Goal: Check status: Check status

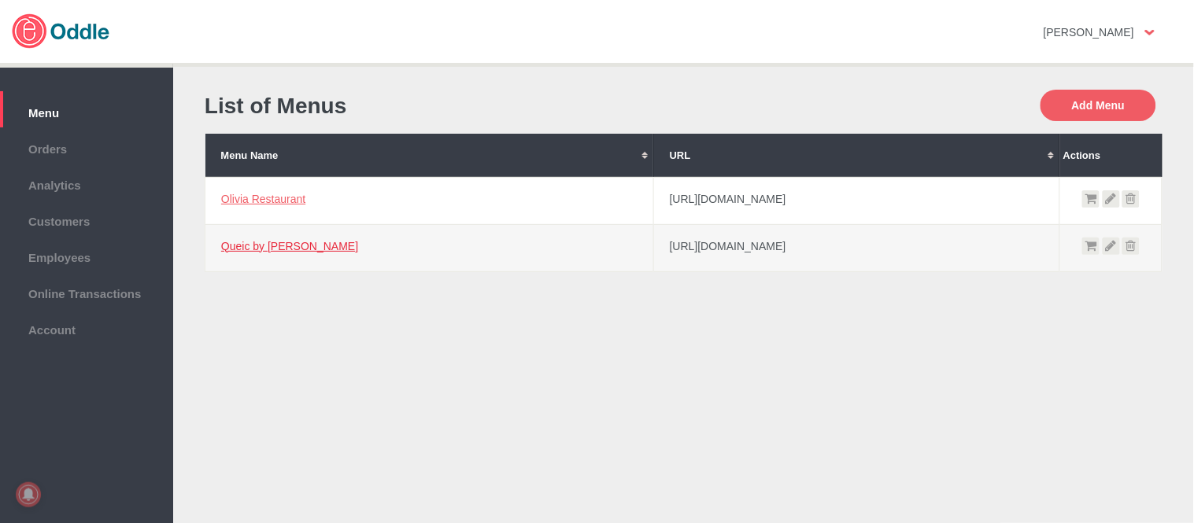
click at [279, 247] on link "Queic by [PERSON_NAME]" at bounding box center [289, 246] width 137 height 13
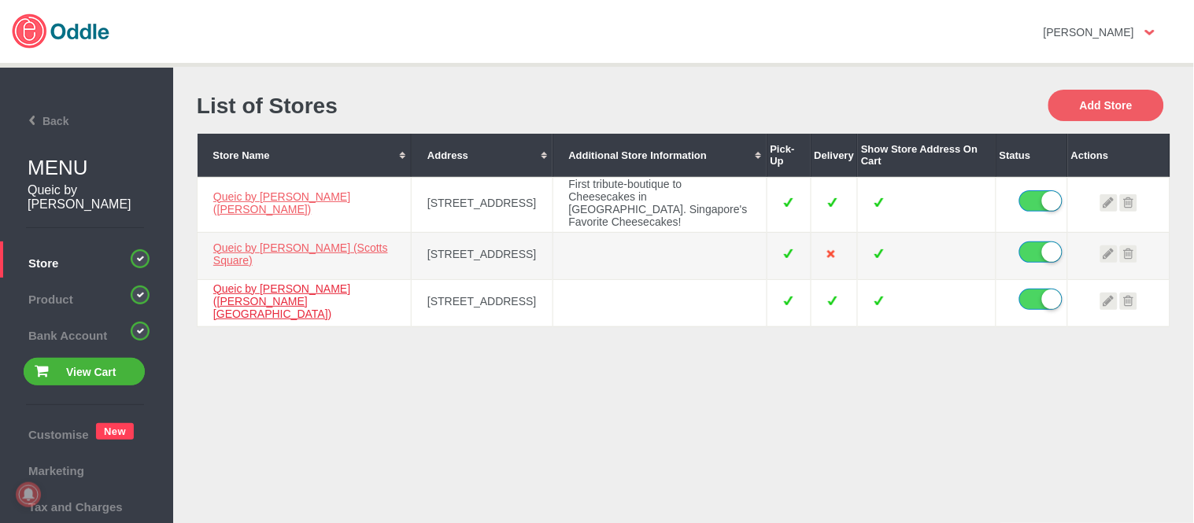
click at [334, 290] on link "Queic by [PERSON_NAME] ([PERSON_NAME][GEOGRAPHIC_DATA])" at bounding box center [281, 302] width 137 height 38
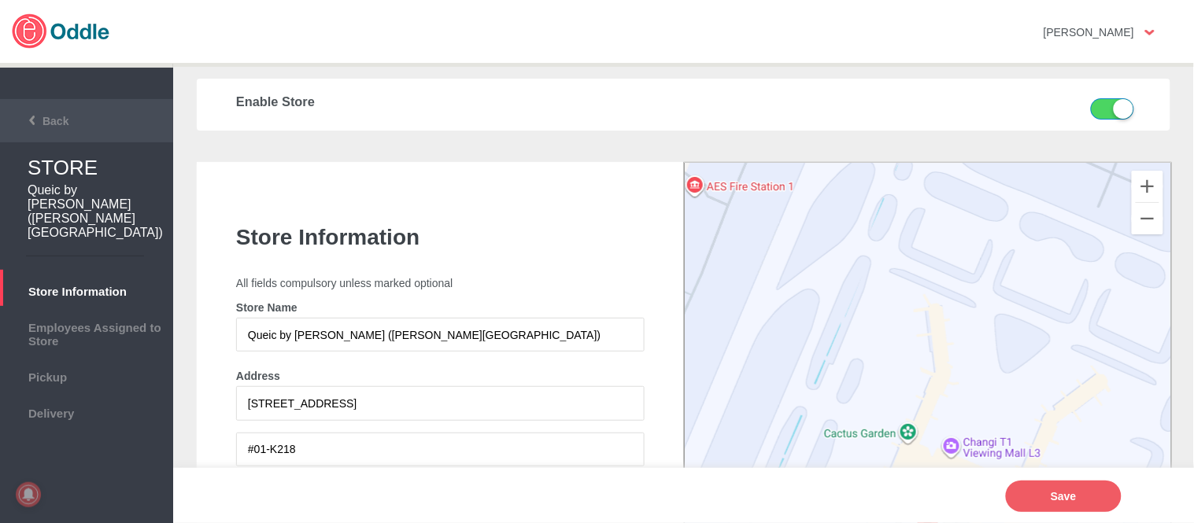
click at [59, 112] on li "Back" at bounding box center [86, 120] width 173 height 43
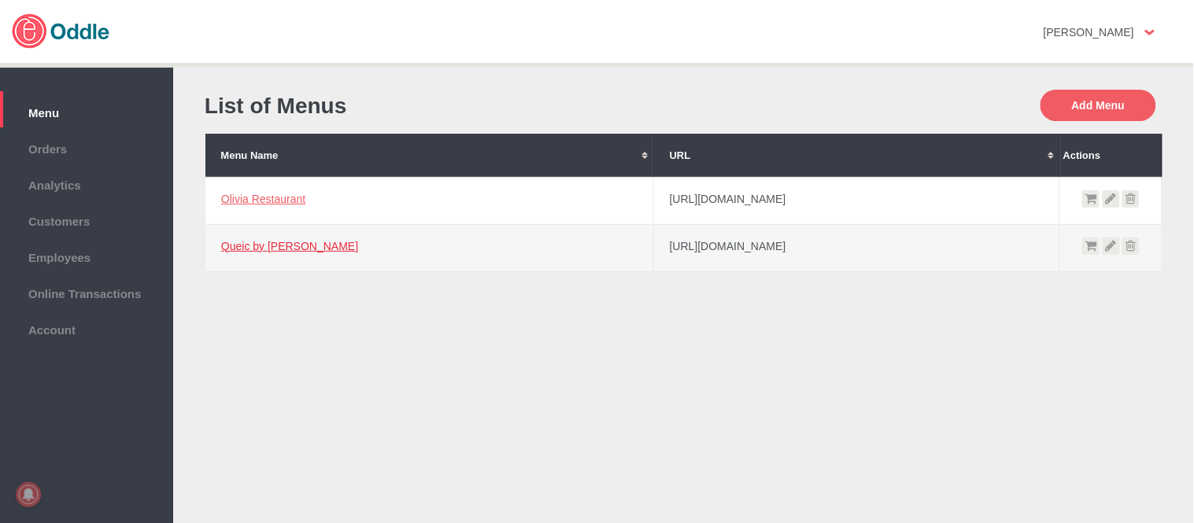
click at [254, 242] on link "Queic by [PERSON_NAME]" at bounding box center [289, 246] width 137 height 13
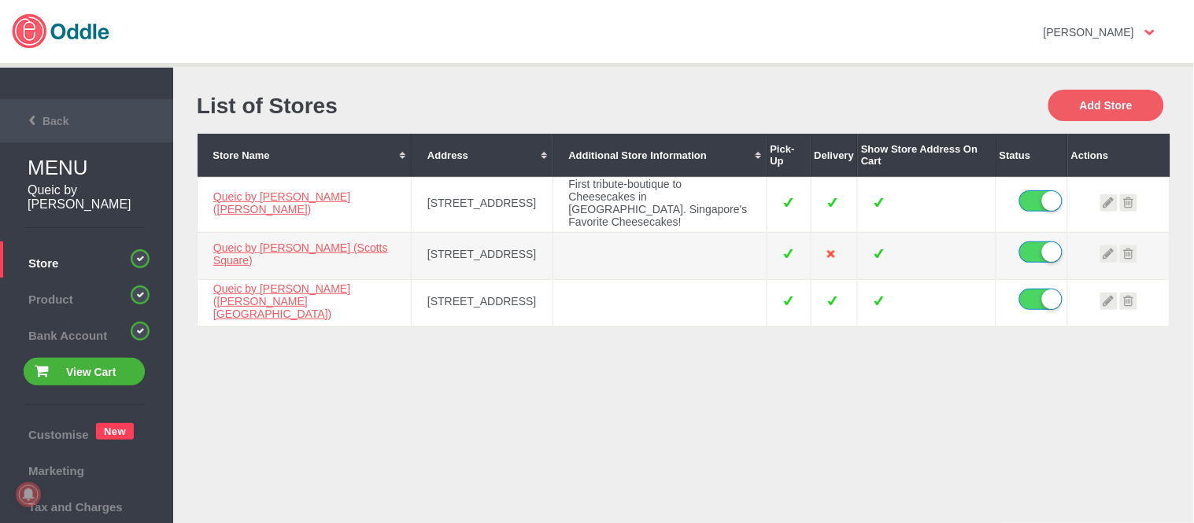
click at [50, 99] on li "Back" at bounding box center [86, 120] width 173 height 43
click at [59, 119] on span "Back" at bounding box center [37, 121] width 63 height 13
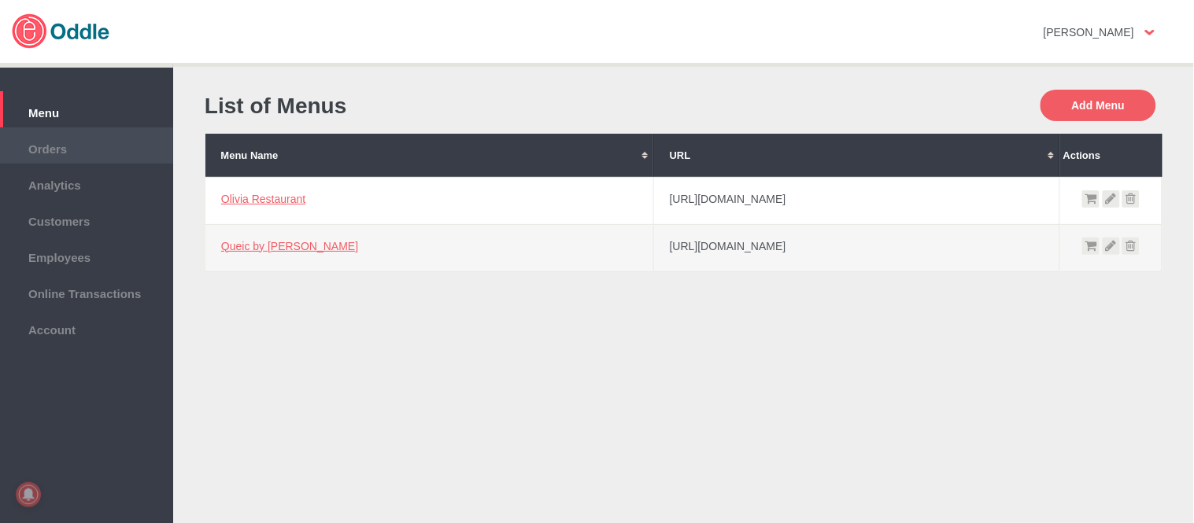
click at [65, 148] on span "Orders" at bounding box center [86, 147] width 157 height 17
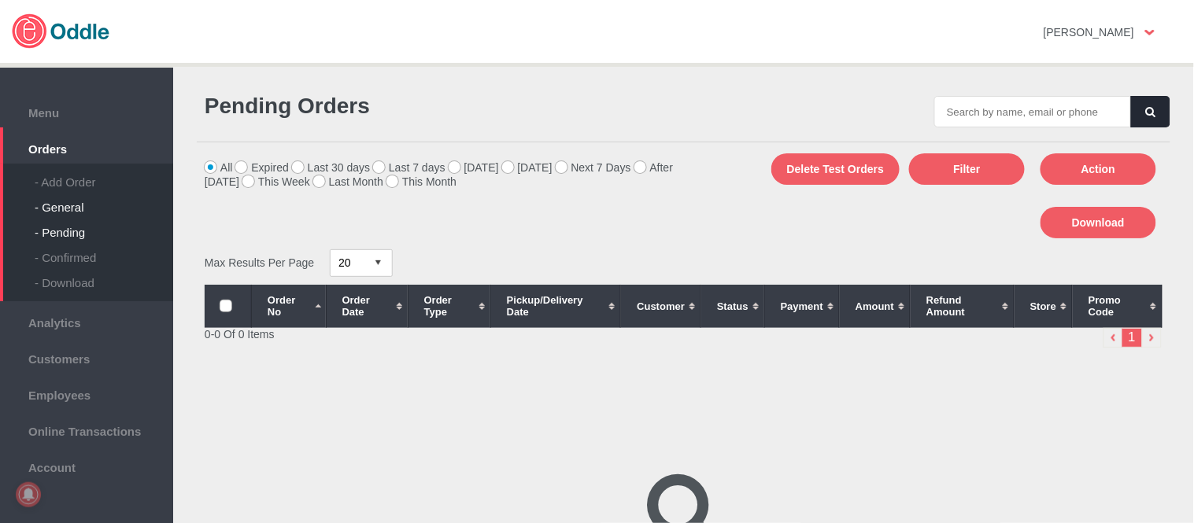
click at [82, 202] on div "- General" at bounding box center [104, 201] width 139 height 25
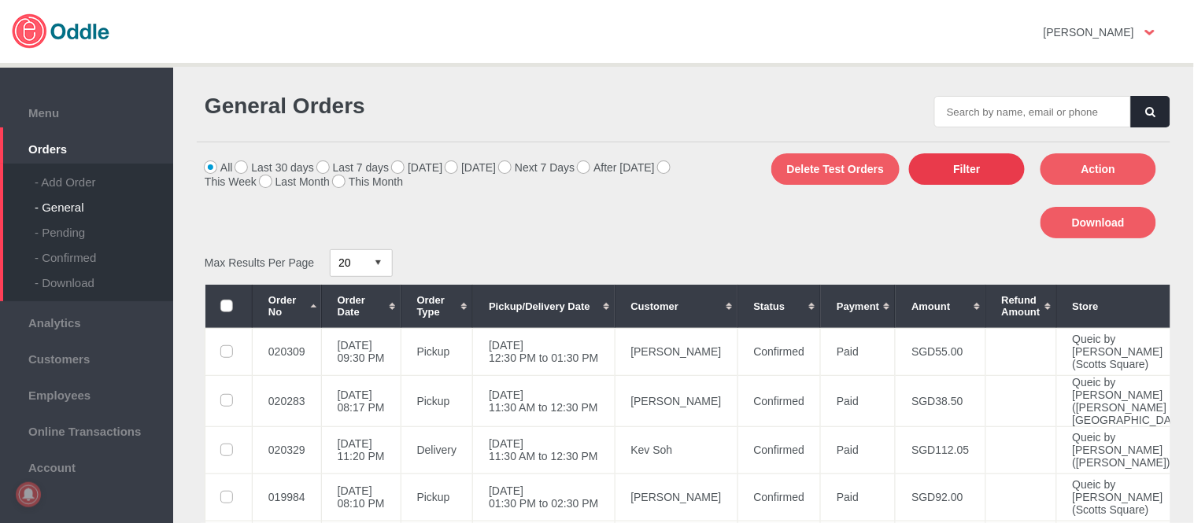
click at [967, 169] on button "Filter" at bounding box center [967, 168] width 116 height 31
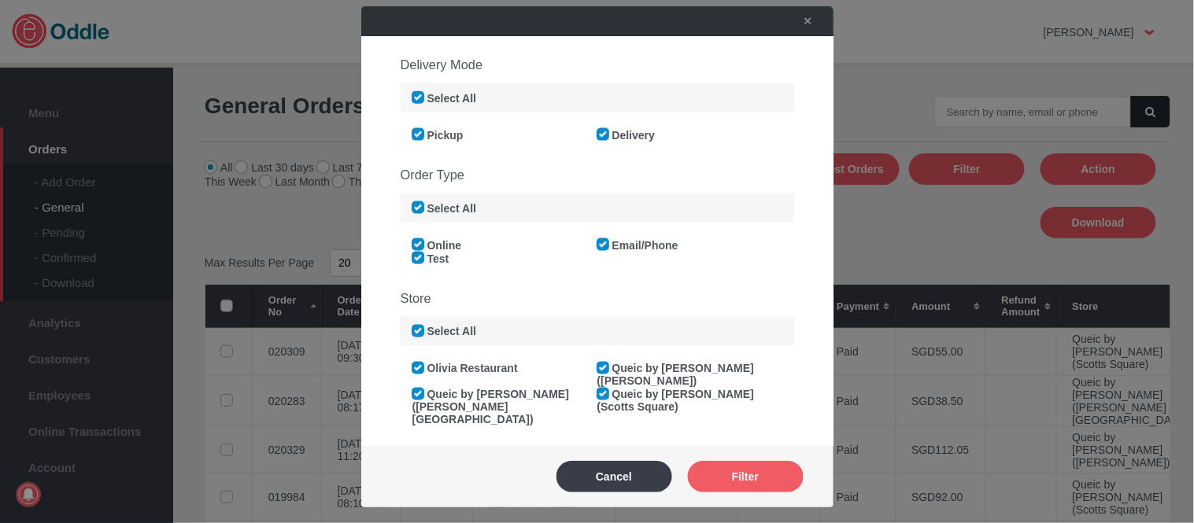
scroll to position [612, 0]
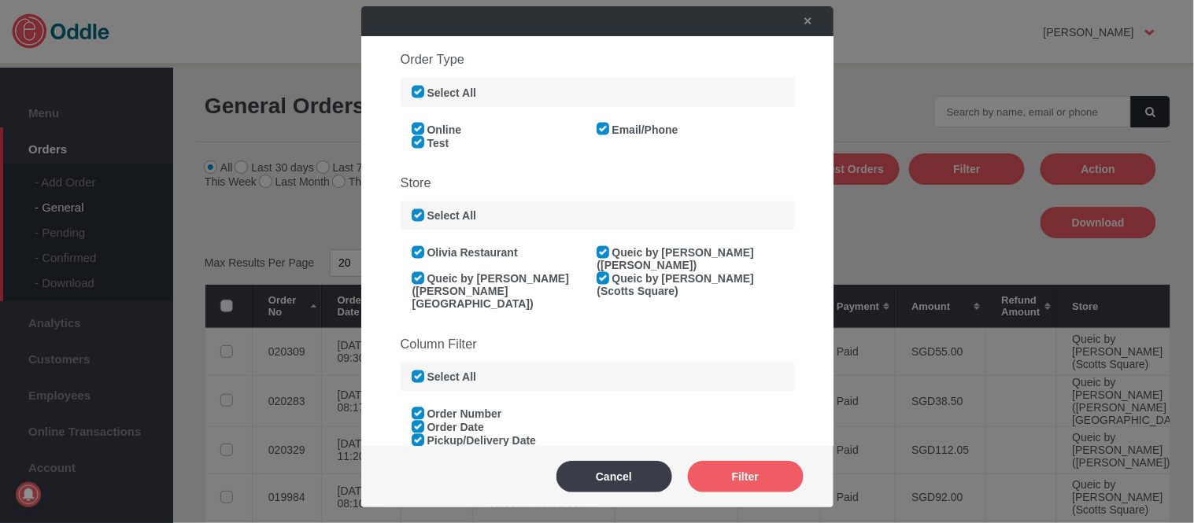
click at [418, 252] on label "Olivia Restaurant" at bounding box center [464, 253] width 105 height 13
click at [0, 0] on input "Olivia Restaurant" at bounding box center [0, 0] width 0 height 0
click at [602, 249] on label "Queic by [PERSON_NAME] ([PERSON_NAME])" at bounding box center [675, 259] width 157 height 25
click at [0, 0] on input "Queic by [PERSON_NAME] ([PERSON_NAME])" at bounding box center [0, 0] width 0 height 0
click at [601, 273] on label "Queic by [PERSON_NAME] (Scotts Square)" at bounding box center [675, 285] width 157 height 25
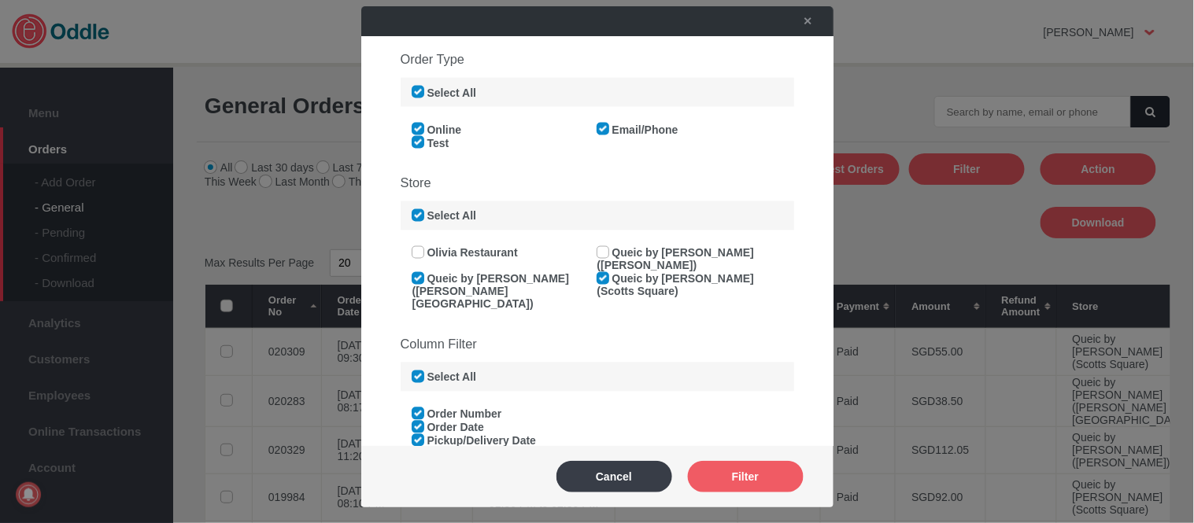
click at [0, 0] on input "Queic by [PERSON_NAME] (Scotts Square)" at bounding box center [0, 0] width 0 height 0
click at [741, 483] on button "Filter" at bounding box center [746, 476] width 116 height 31
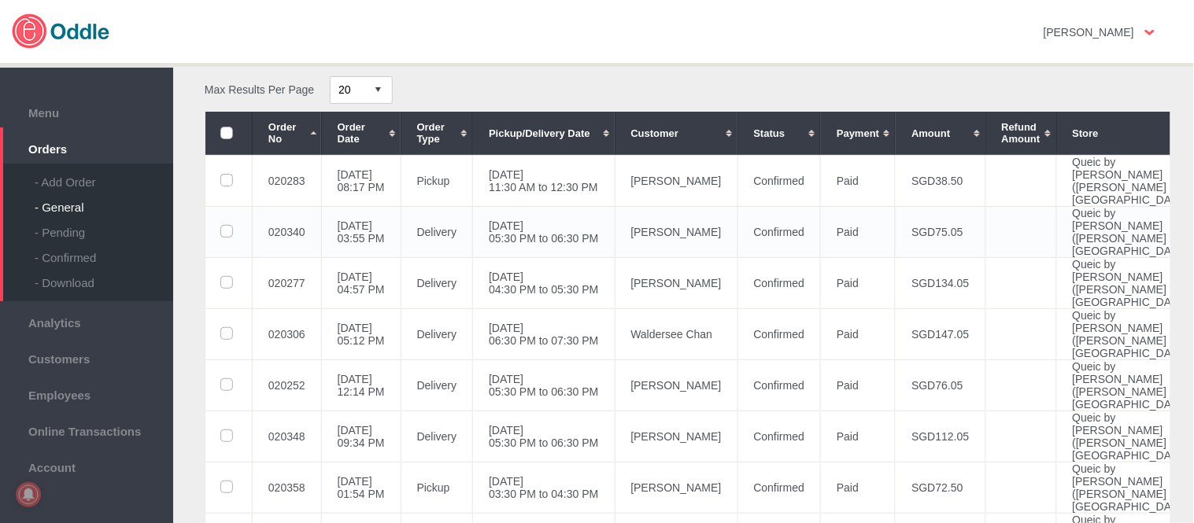
scroll to position [175, 0]
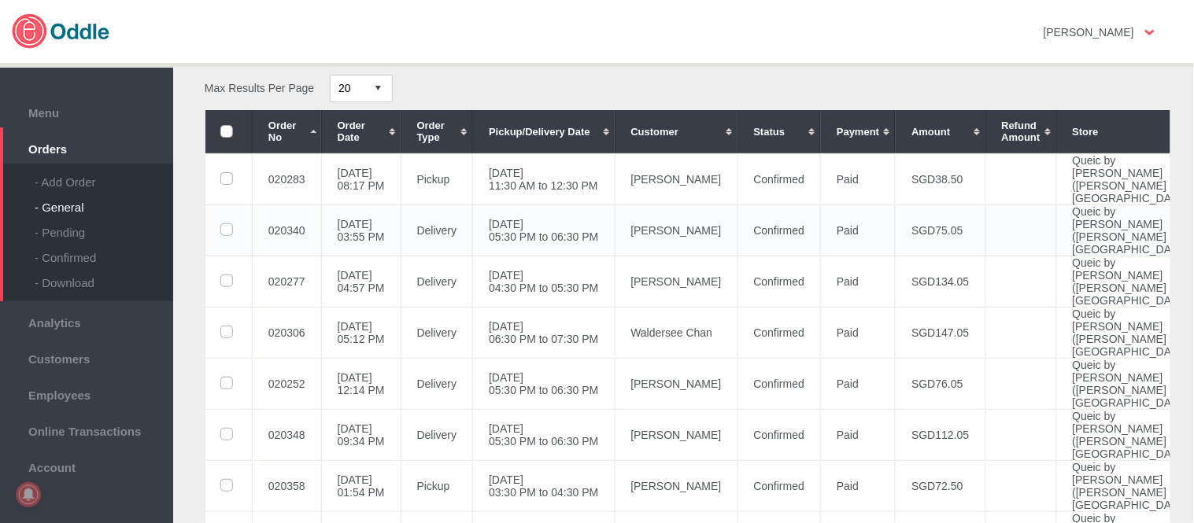
click at [615, 256] on td "[DATE] 05:30 PM to 06:30 PM" at bounding box center [544, 230] width 142 height 51
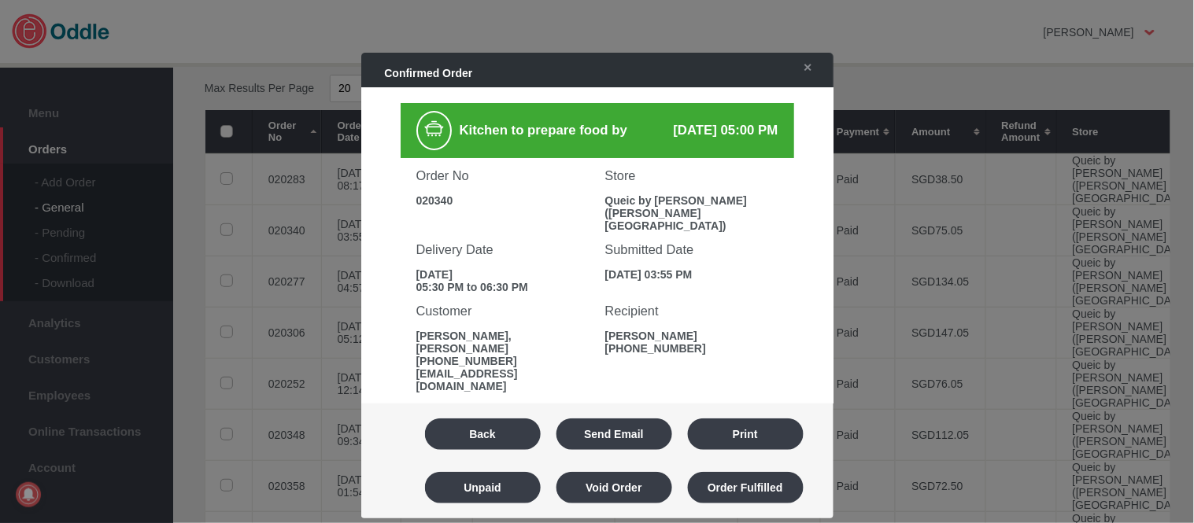
click at [438, 194] on div "020340" at bounding box center [502, 200] width 173 height 13
copy div "020340"
click at [502, 431] on button "Back" at bounding box center [483, 434] width 116 height 31
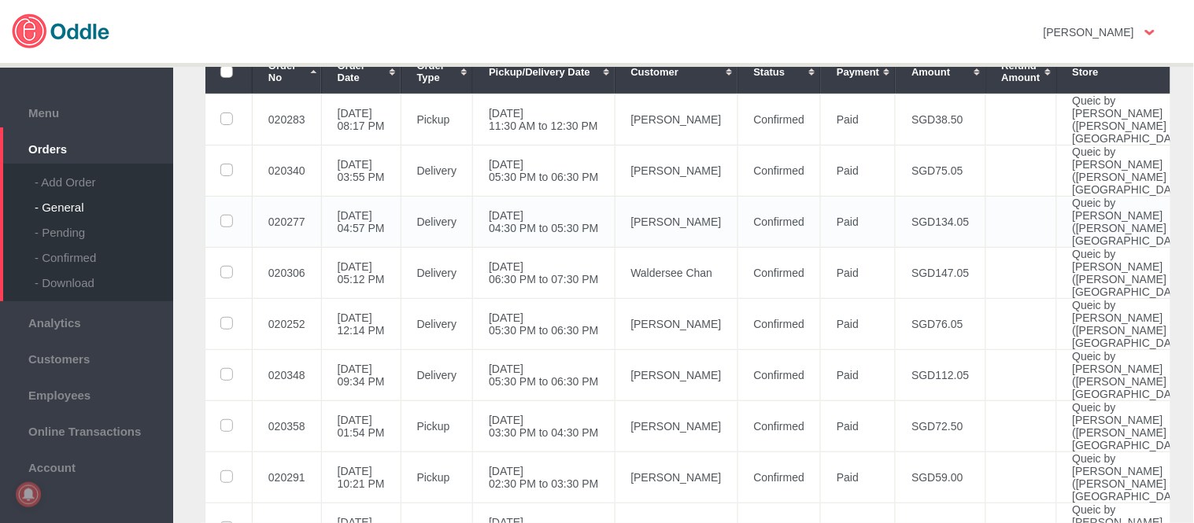
scroll to position [262, 0]
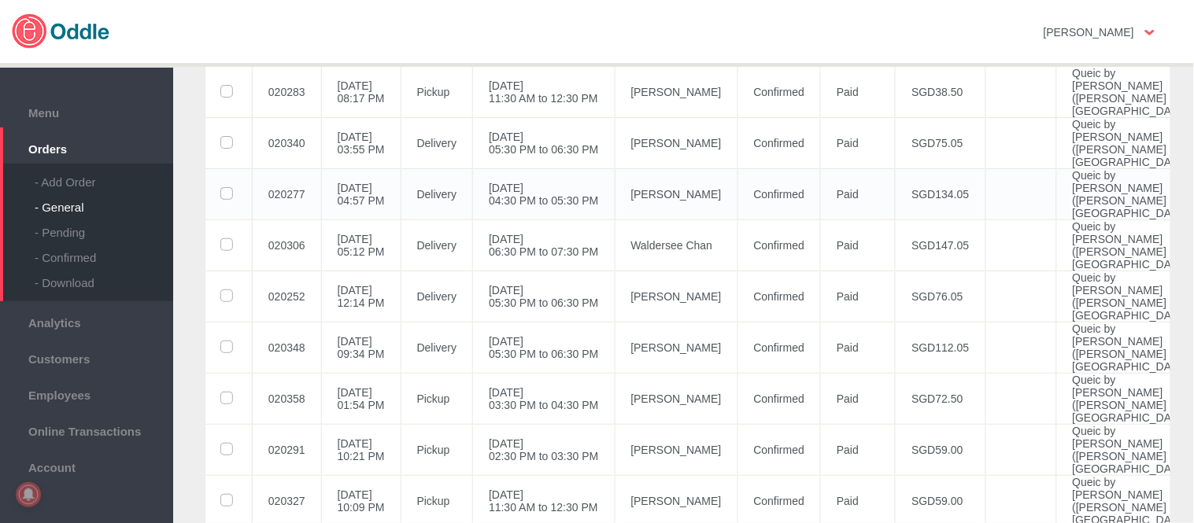
click at [521, 220] on td "[DATE] 04:30 PM to 05:30 PM" at bounding box center [544, 193] width 142 height 51
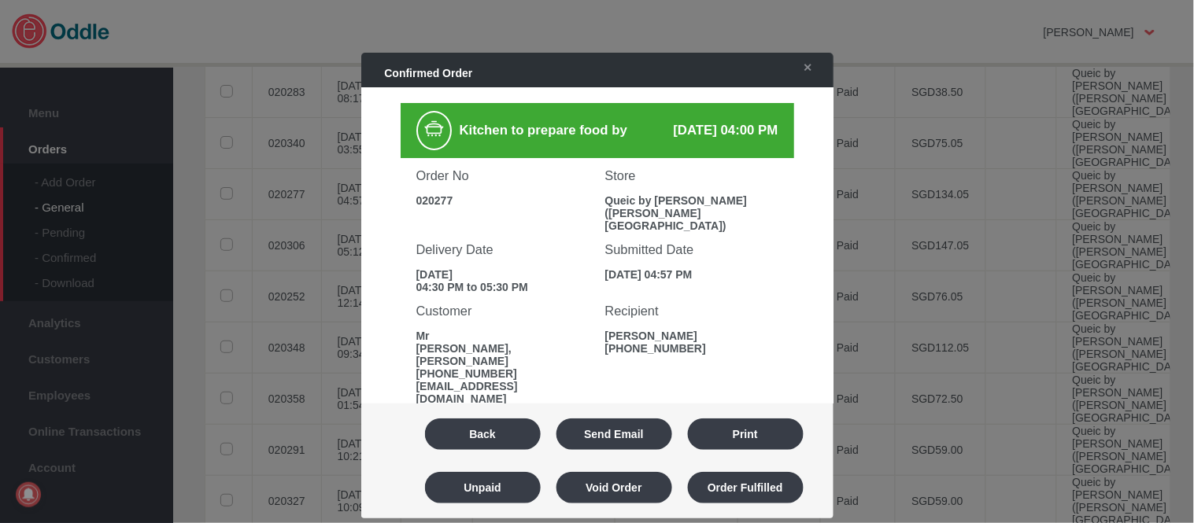
click at [429, 194] on div "020277" at bounding box center [502, 200] width 173 height 13
copy div "020277"
click at [512, 423] on button "Back" at bounding box center [483, 434] width 116 height 31
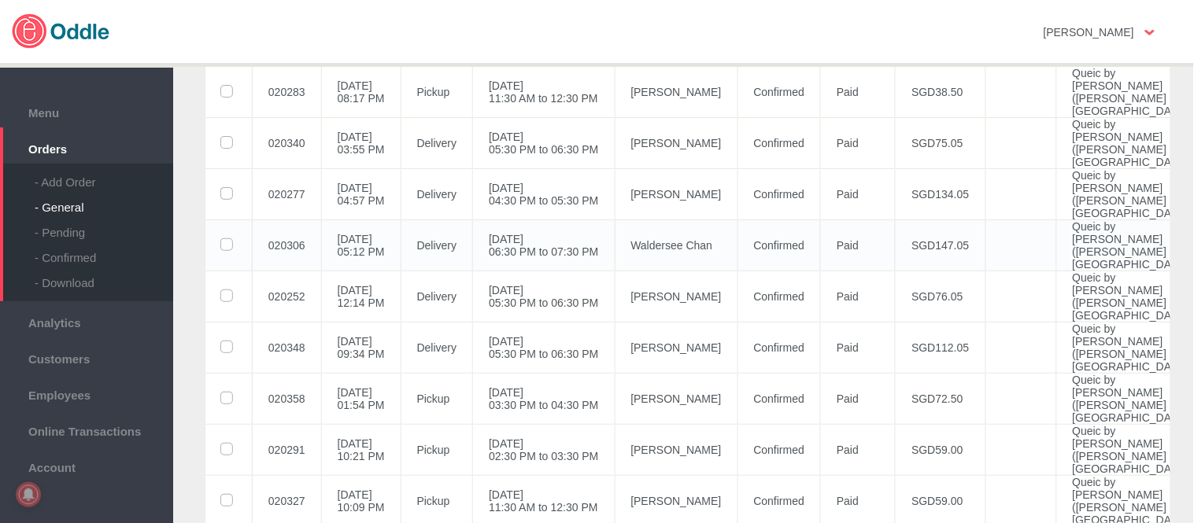
click at [521, 271] on td "02 Oct 2025, Thu 06:30 PM to 07:30 PM" at bounding box center [544, 245] width 142 height 51
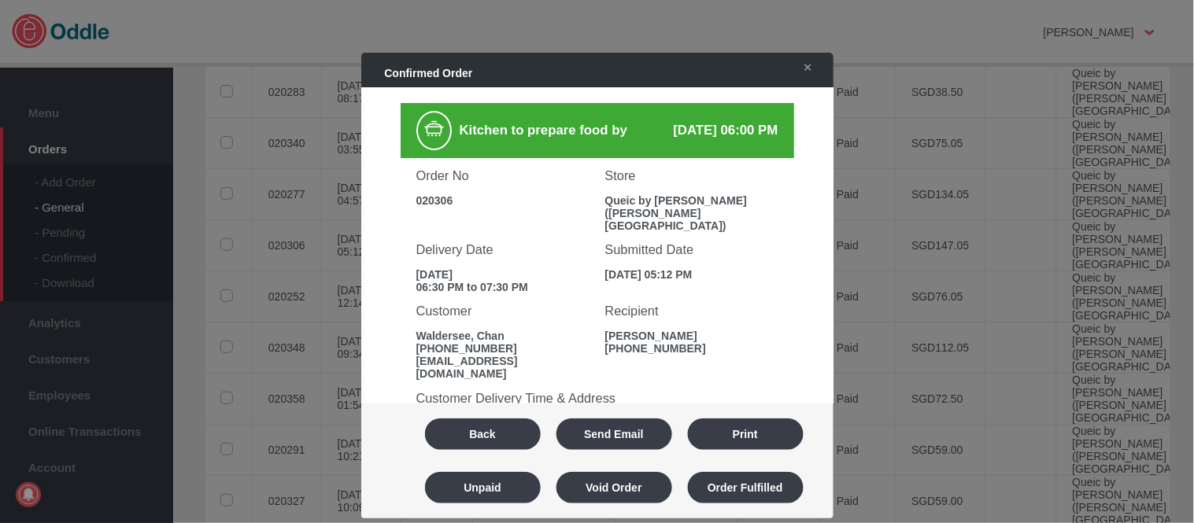
click at [427, 200] on div "020306" at bounding box center [502, 200] width 173 height 13
copy div "020306"
click at [486, 441] on button "Back" at bounding box center [483, 434] width 116 height 31
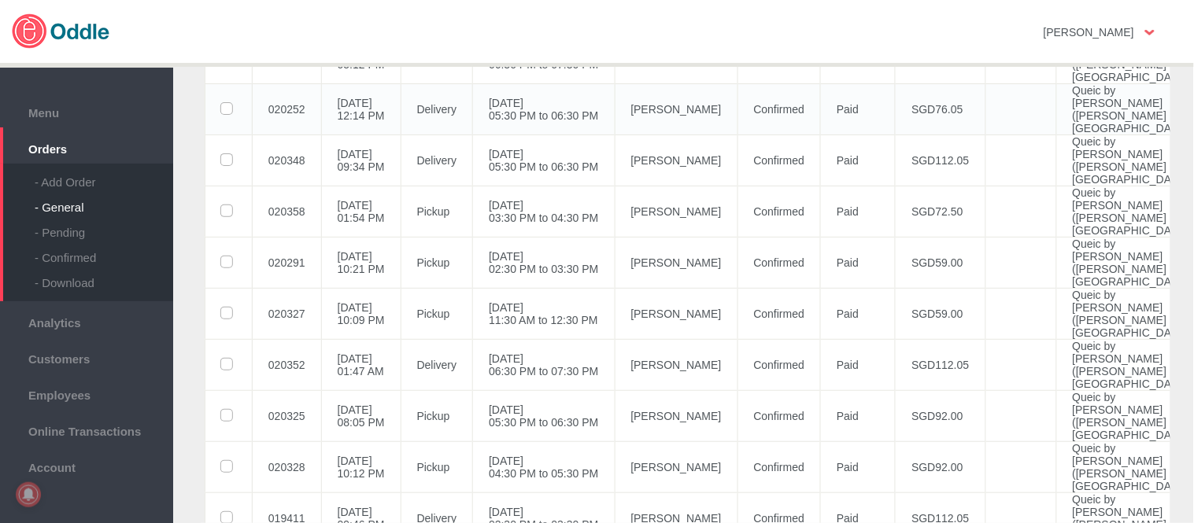
scroll to position [524, 0]
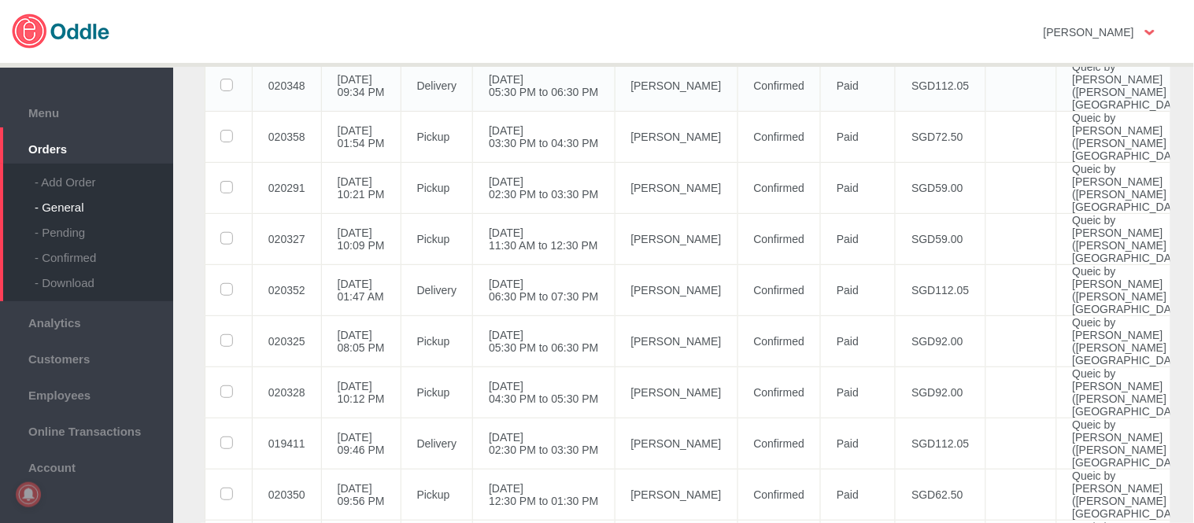
click at [592, 111] on td "28 Sep 2025, Sun 05:30 PM to 06:30 PM" at bounding box center [544, 85] width 142 height 51
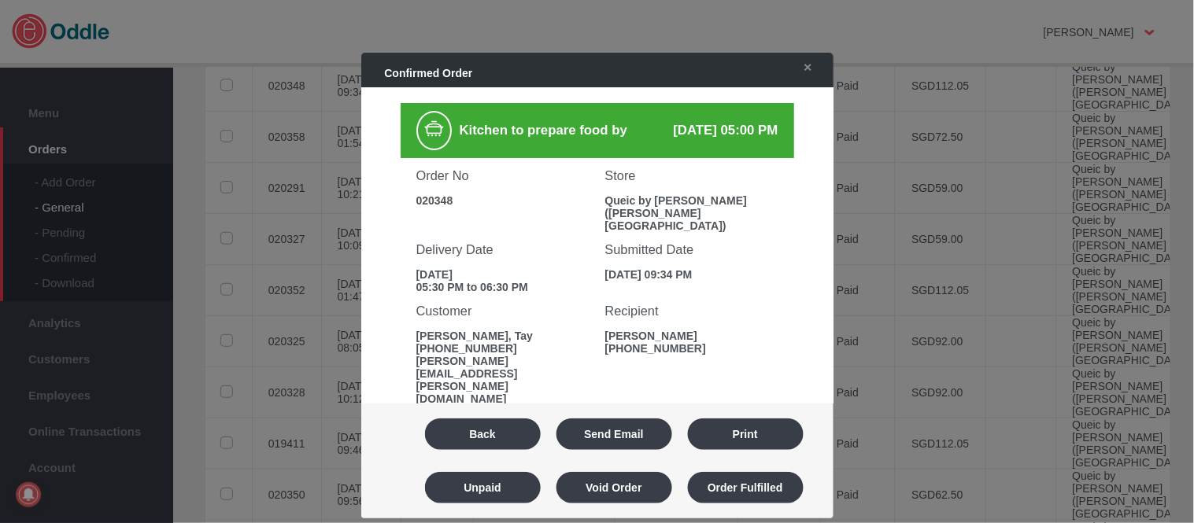
click at [443, 194] on div "020348" at bounding box center [502, 200] width 173 height 13
copy div "020348"
click at [490, 429] on button "Back" at bounding box center [483, 434] width 116 height 31
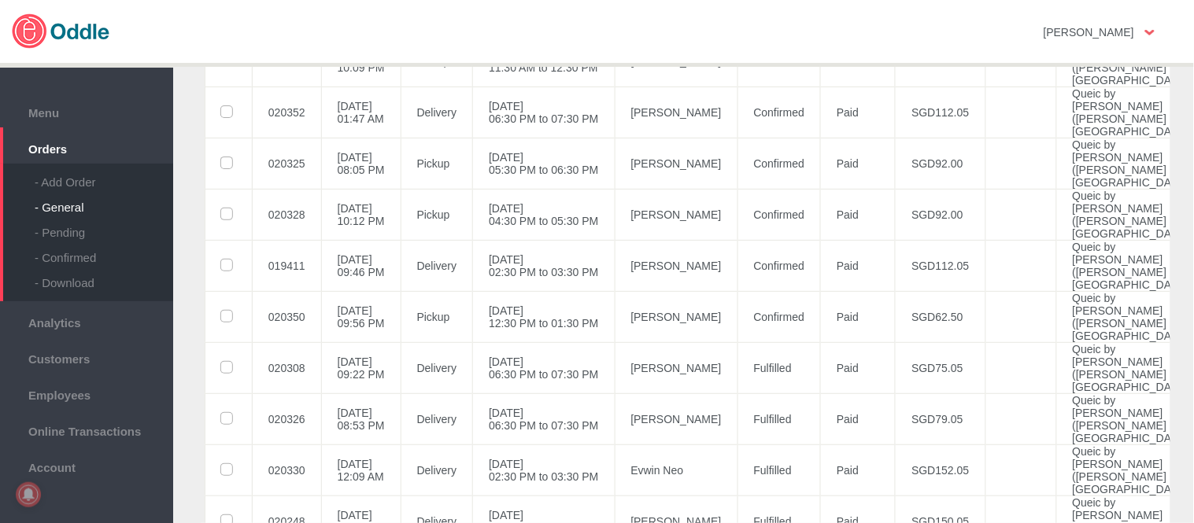
scroll to position [875, 0]
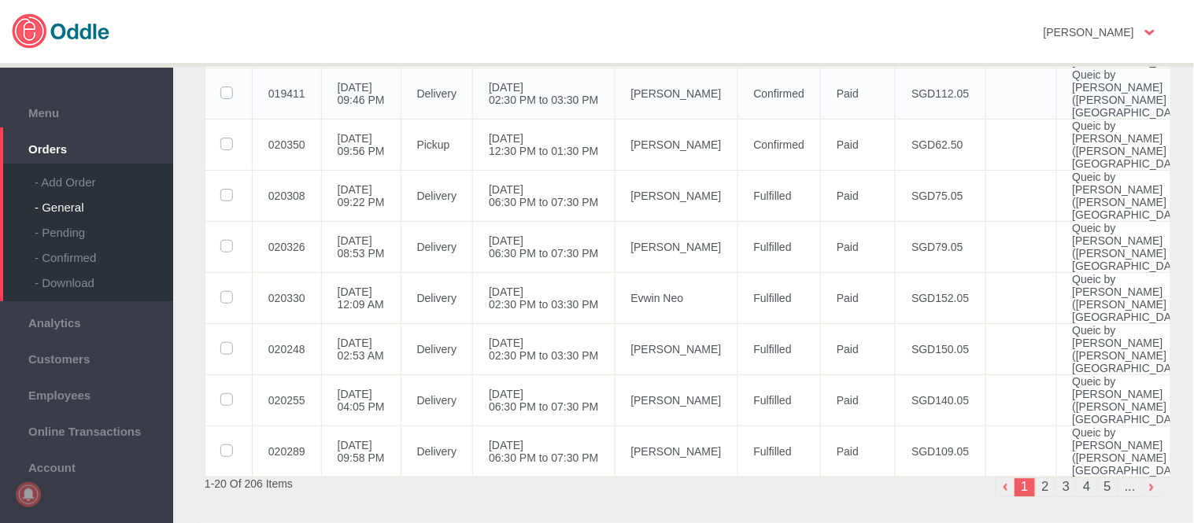
click at [583, 119] on td "27 Sep 2025, Sat 02:30 PM to 03:30 PM" at bounding box center [544, 93] width 142 height 51
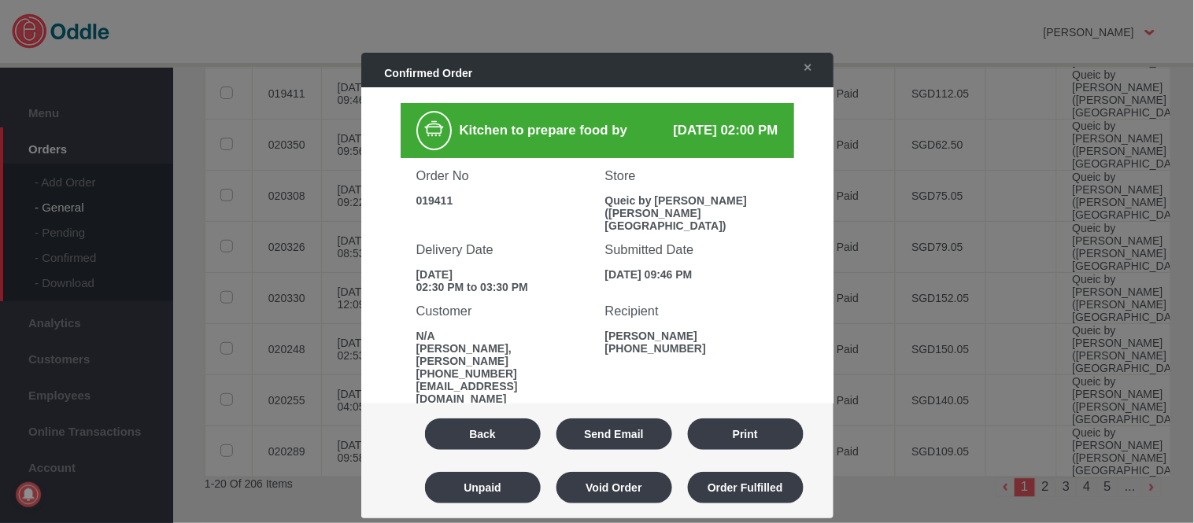
click at [431, 182] on div "Order No 019411" at bounding box center [503, 182] width 189 height 49
copy div "019411"
click at [490, 427] on button "Back" at bounding box center [483, 434] width 116 height 31
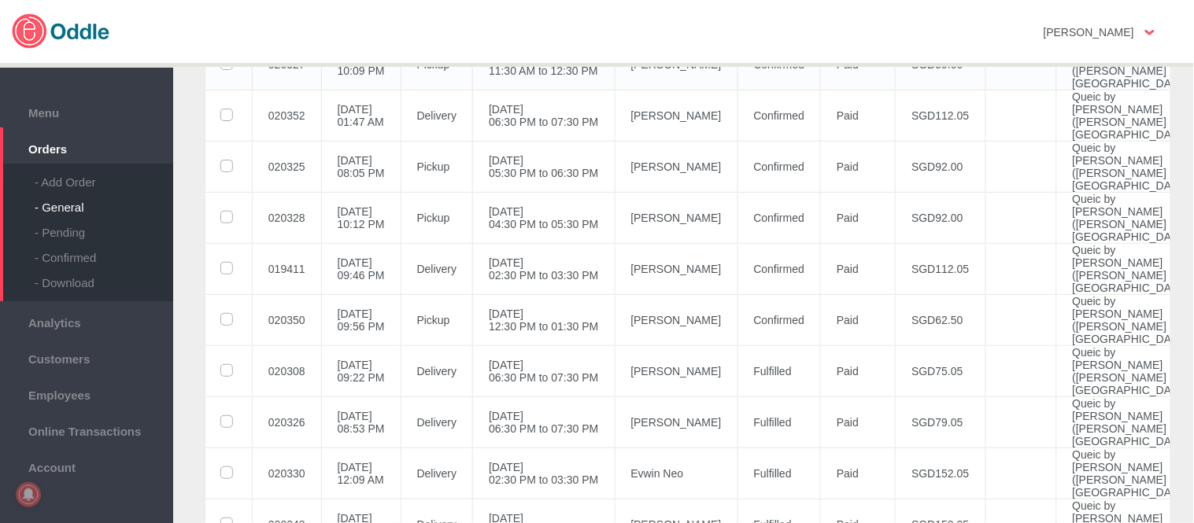
scroll to position [612, 0]
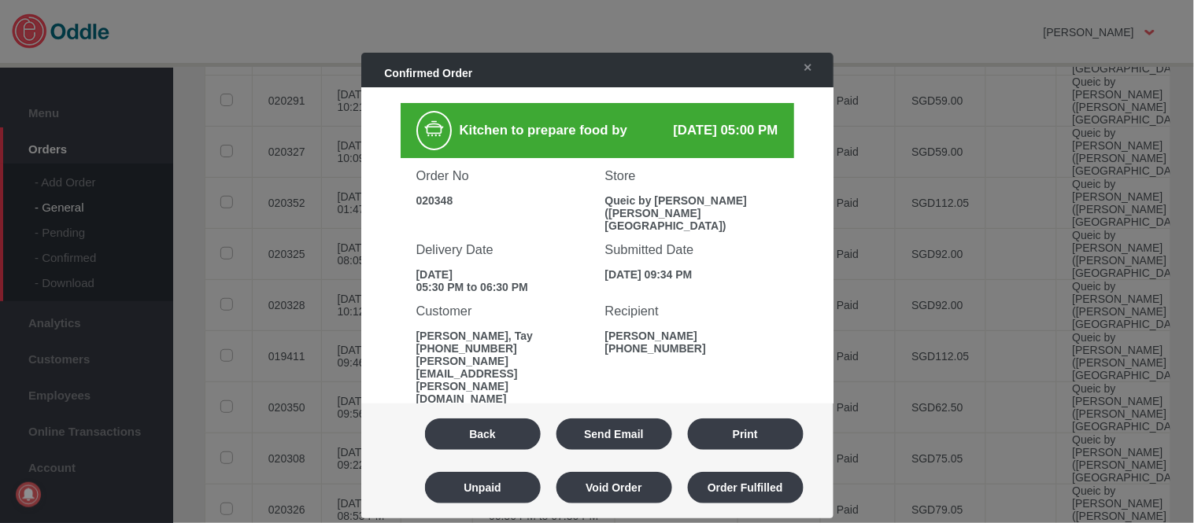
click at [431, 194] on div "020348" at bounding box center [502, 200] width 173 height 13
copy div "020348"
click at [502, 431] on button "Back" at bounding box center [483, 434] width 116 height 31
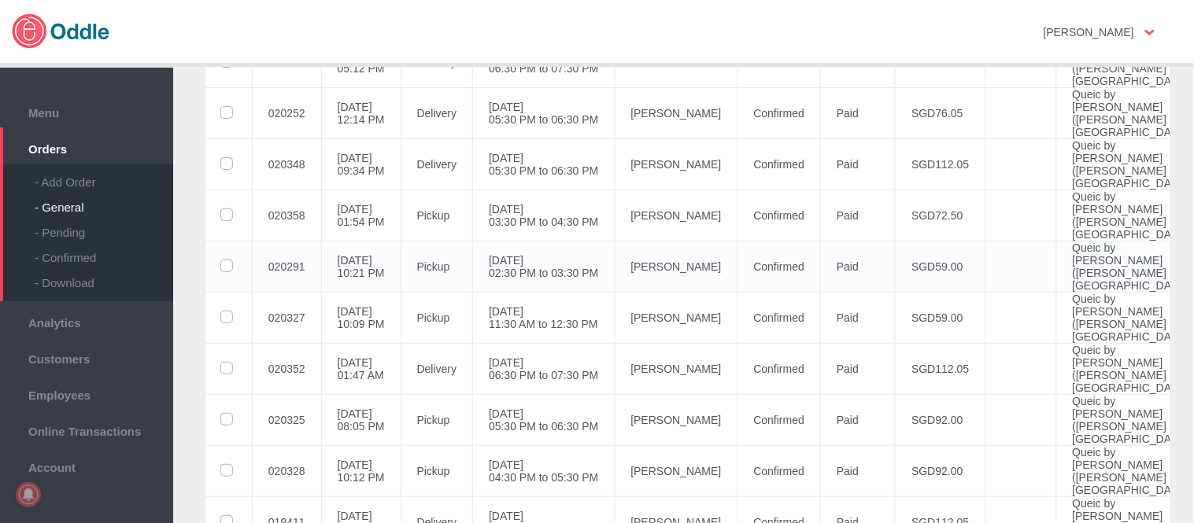
scroll to position [437, 0]
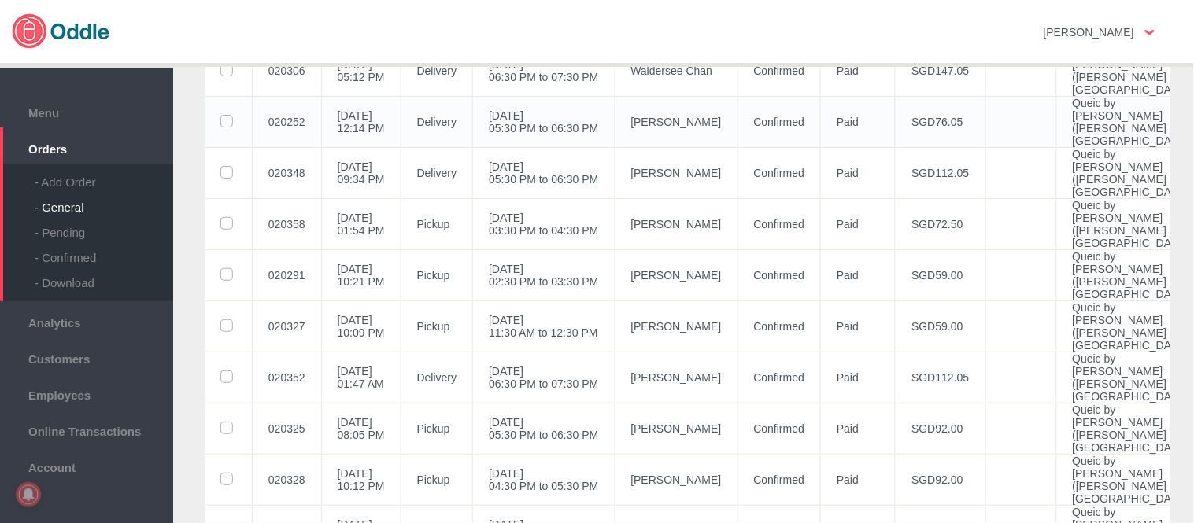
click at [568, 147] on td "29 Sep 2025, Mon 05:30 PM to 06:30 PM" at bounding box center [544, 121] width 142 height 51
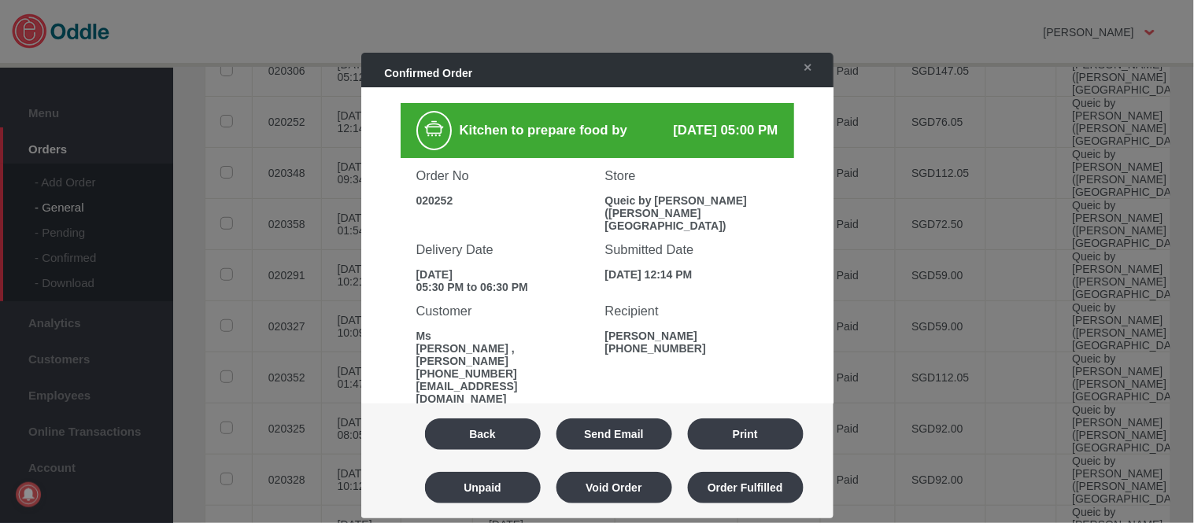
click at [438, 198] on div "020252" at bounding box center [502, 200] width 173 height 13
copy div "020252"
click at [496, 422] on button "Back" at bounding box center [483, 434] width 116 height 31
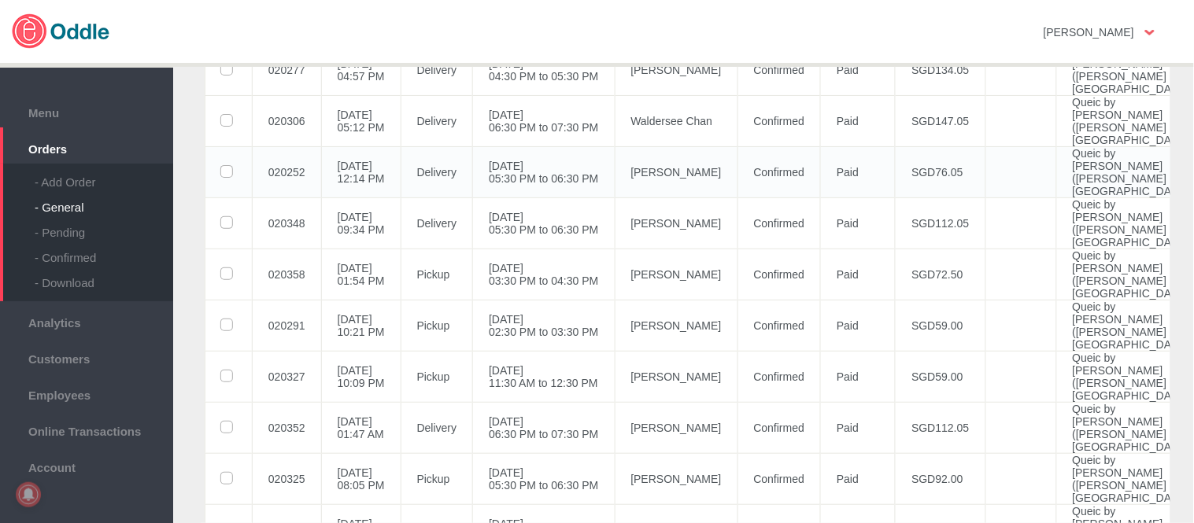
scroll to position [349, 0]
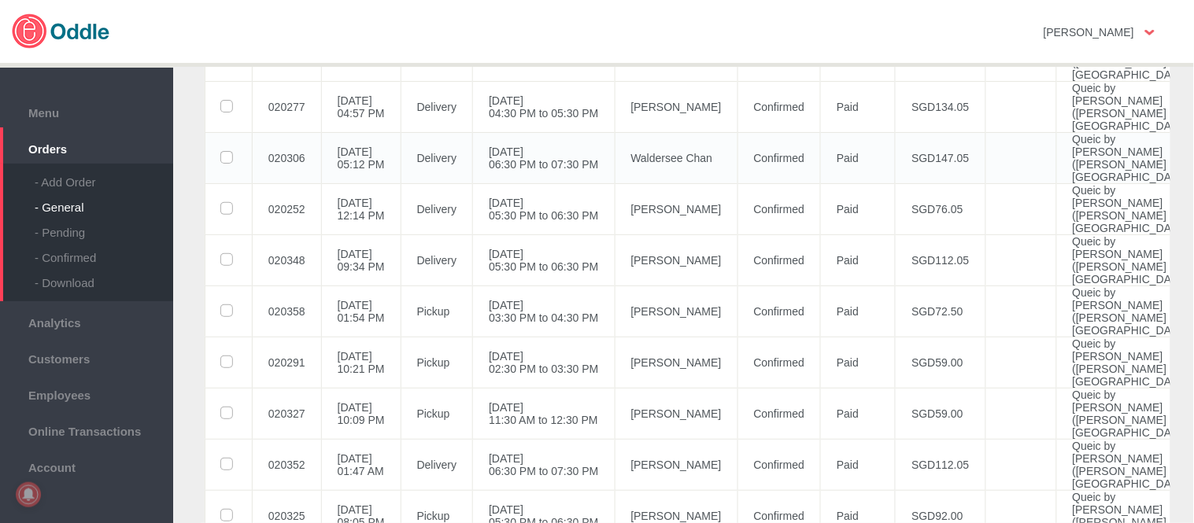
click at [540, 183] on td "02 Oct 2025, Thu 06:30 PM to 07:30 PM" at bounding box center [544, 157] width 142 height 51
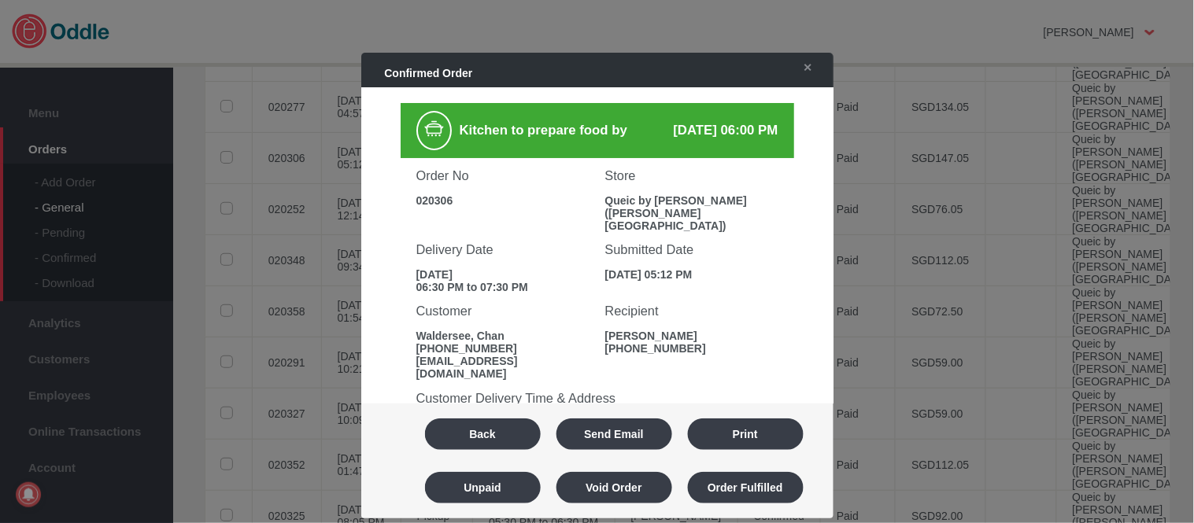
click at [425, 187] on div "Order No 020306" at bounding box center [503, 182] width 189 height 49
copy div "020306"
click at [497, 429] on button "Back" at bounding box center [483, 434] width 116 height 31
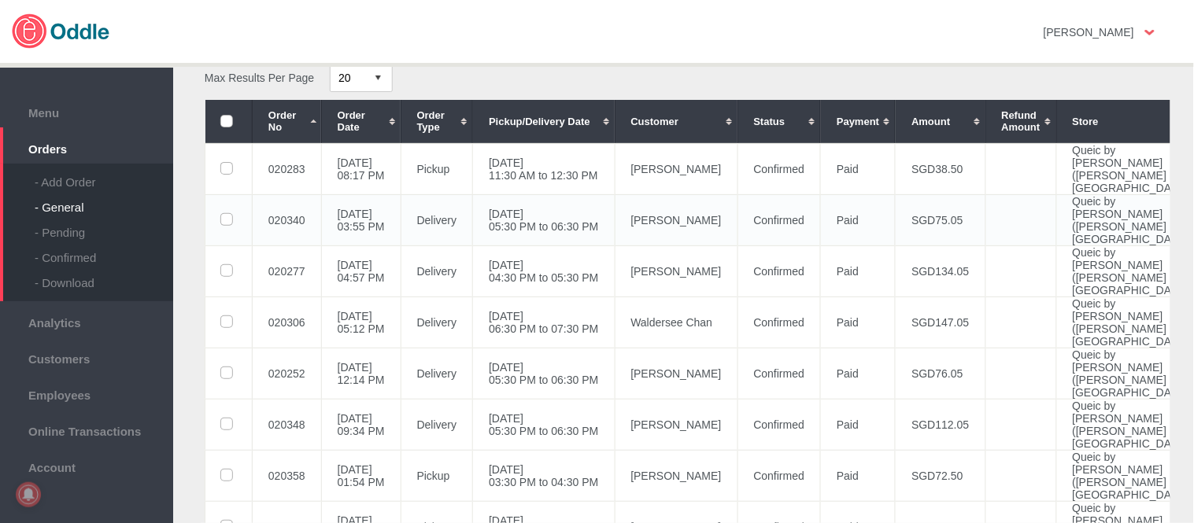
scroll to position [175, 0]
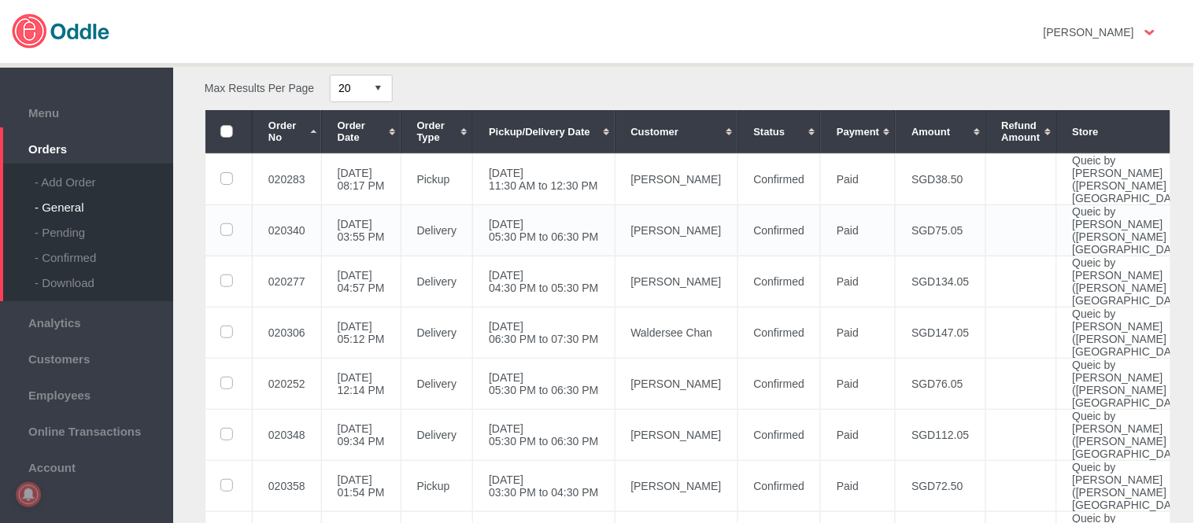
click at [523, 256] on td "04 Oct 2025, Sat 05:30 PM to 06:30 PM" at bounding box center [544, 230] width 142 height 51
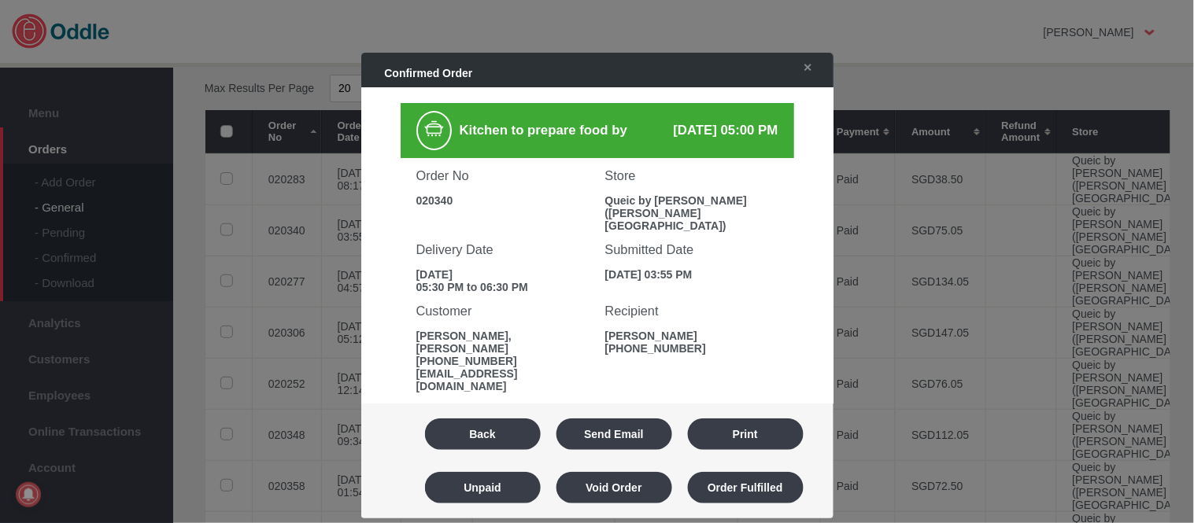
click at [442, 194] on div "020340" at bounding box center [502, 200] width 173 height 13
copy div "020340"
